Goal: Navigation & Orientation: Find specific page/section

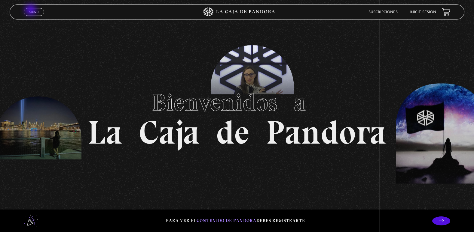
click at [31, 11] on span "Menu" at bounding box center [34, 12] width 10 height 4
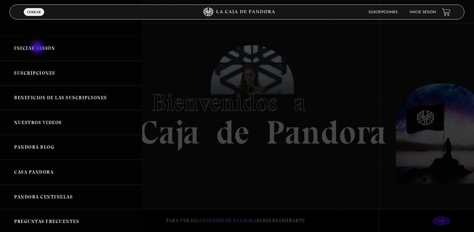
click at [38, 48] on link "Iniciar Sesión" at bounding box center [71, 48] width 142 height 25
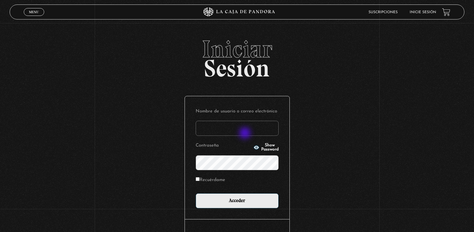
click at [245, 134] on input "Nombre de usuario o correo electrónico" at bounding box center [236, 128] width 83 height 15
type input "adriana.castillo071083@gmail.com"
click at [195, 194] on input "Acceder" at bounding box center [236, 201] width 83 height 15
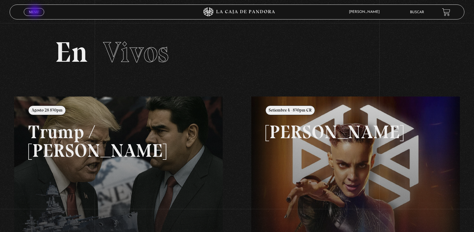
click at [35, 12] on span "Menu" at bounding box center [34, 12] width 10 height 4
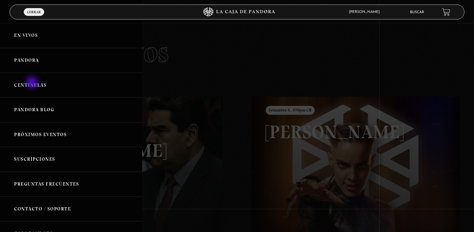
click at [32, 82] on link "Centinelas" at bounding box center [71, 85] width 142 height 25
